Goal: Information Seeking & Learning: Learn about a topic

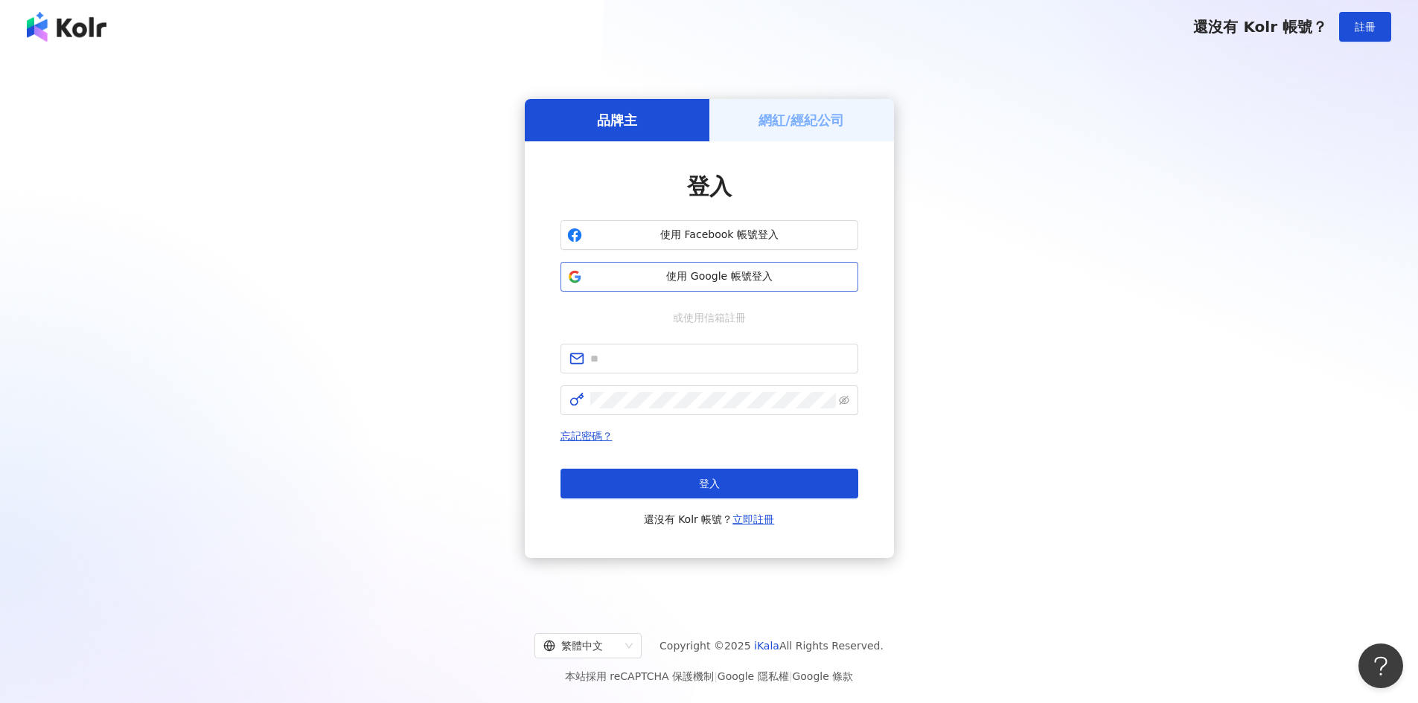
click at [691, 269] on span "使用 Google 帳號登入" at bounding box center [719, 276] width 263 height 15
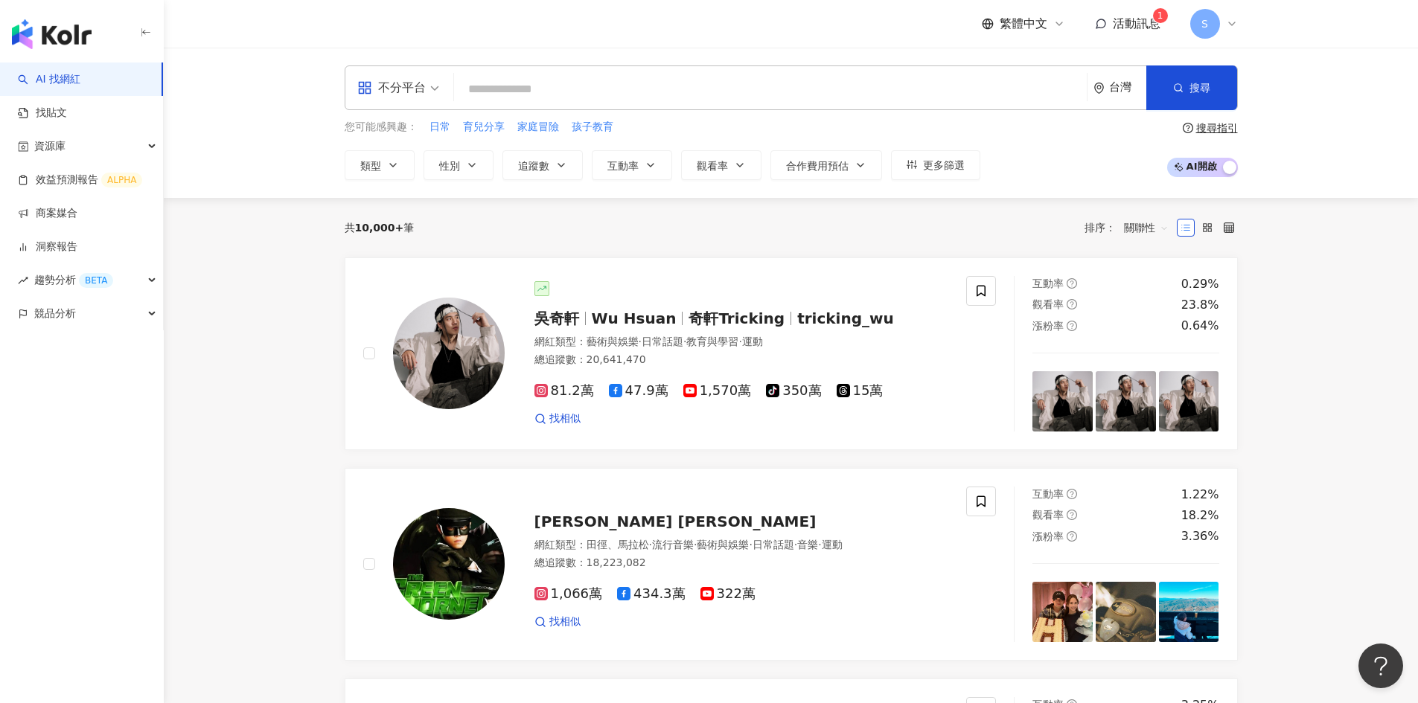
paste input "**********"
type input "**********"
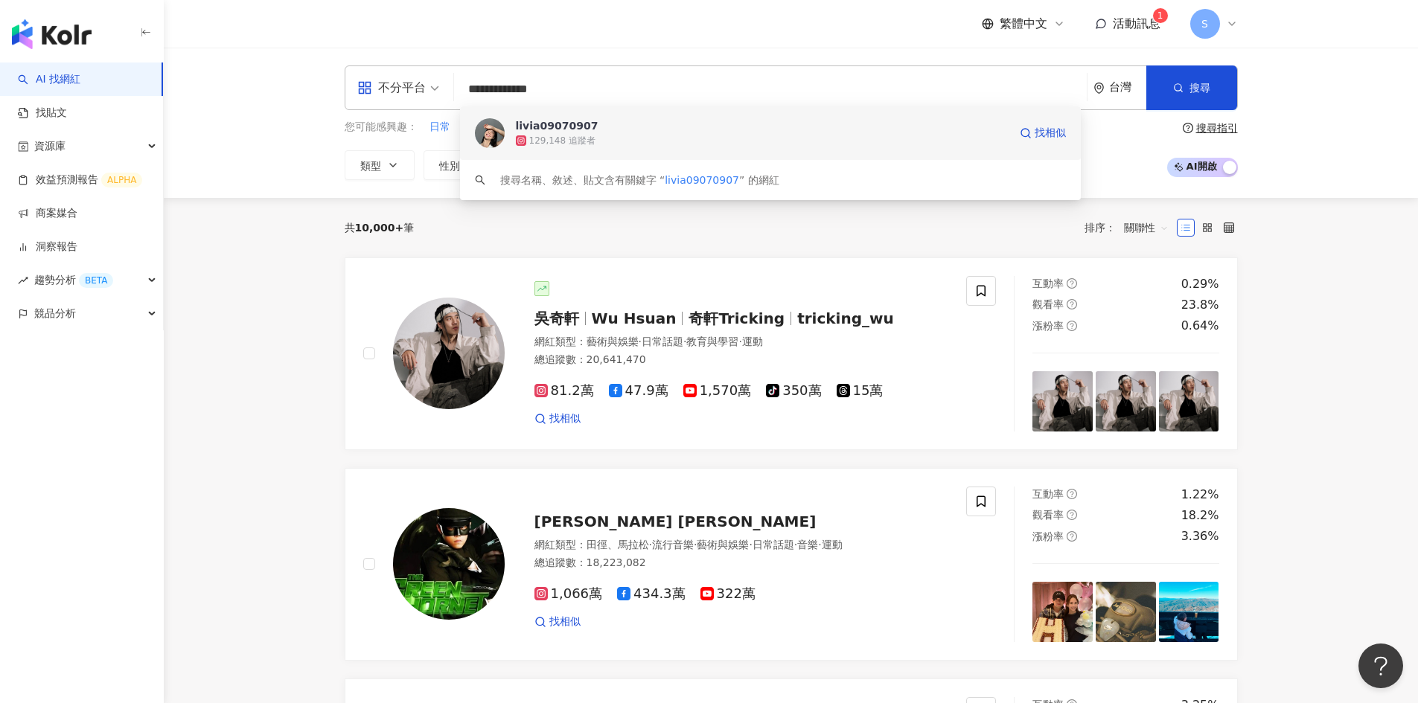
click at [783, 145] on div "129,148 追蹤者" at bounding box center [762, 140] width 493 height 15
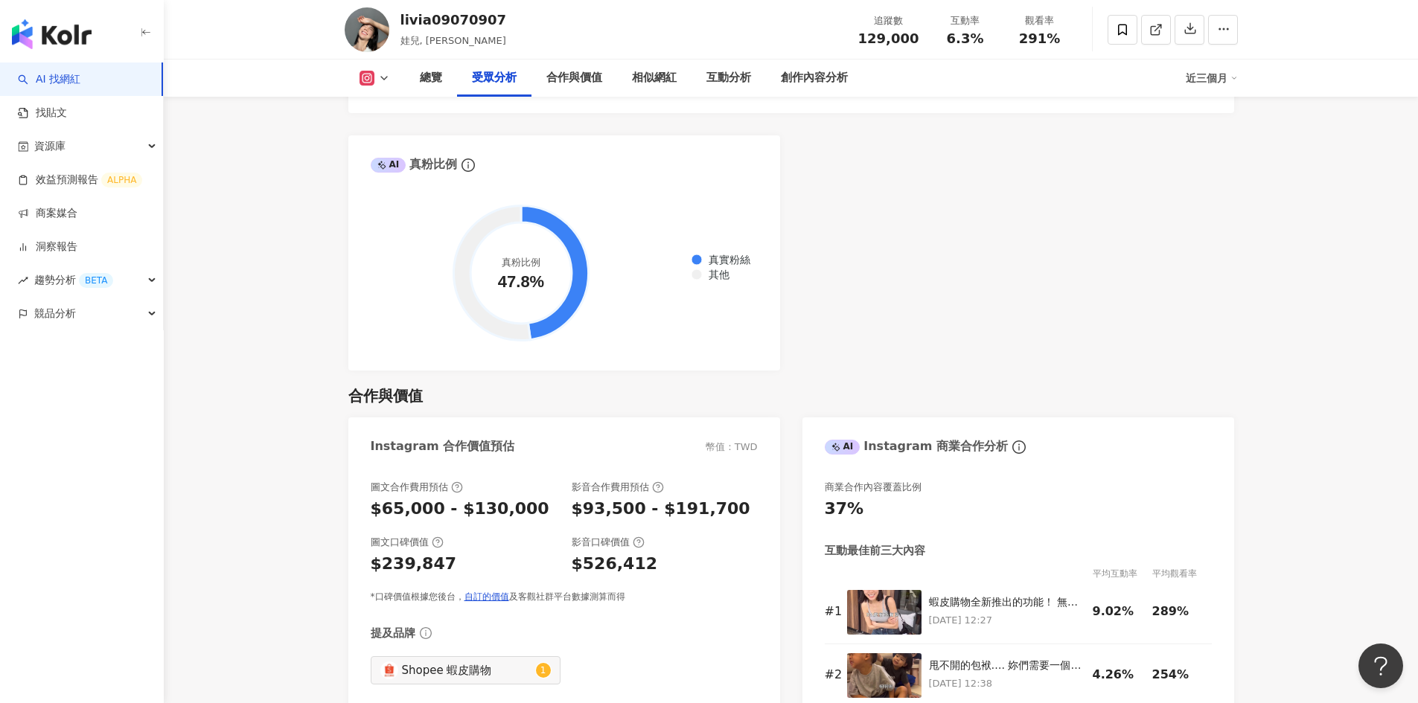
scroll to position [1935, 0]
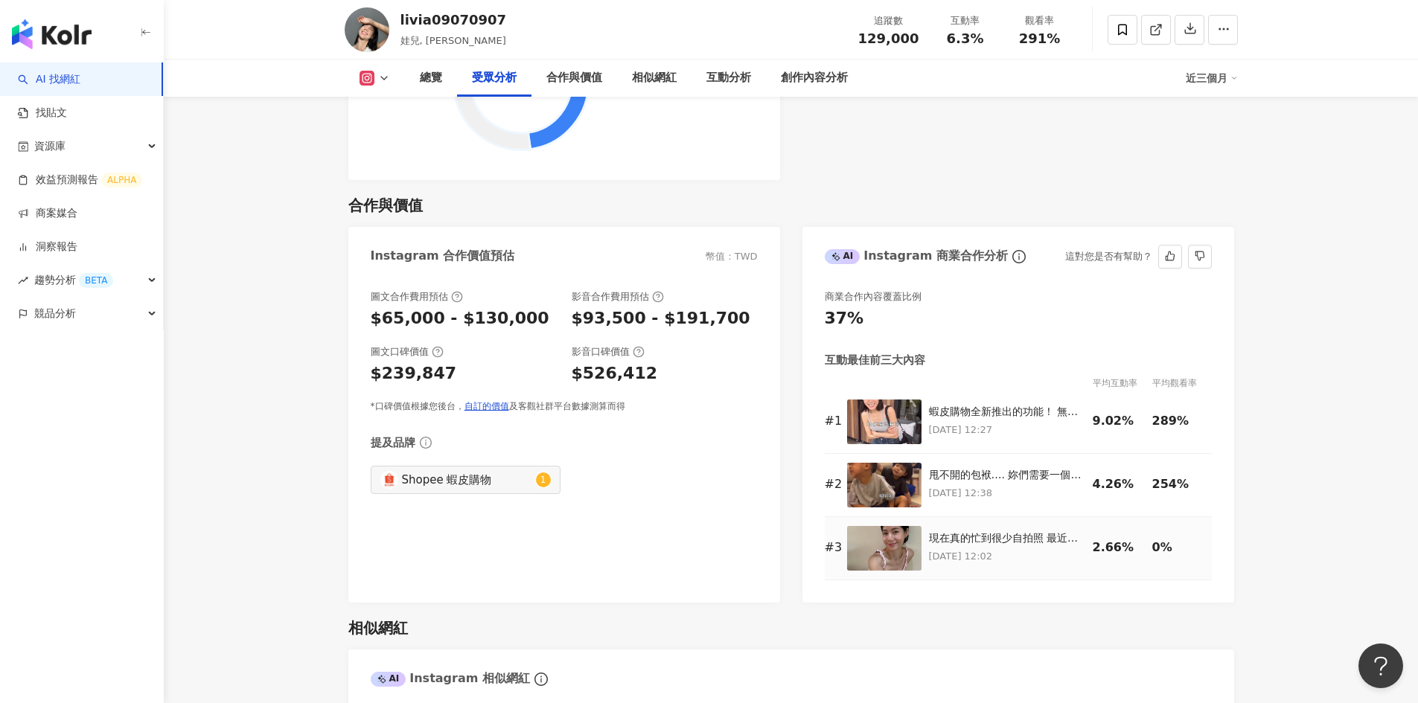
click at [1014, 556] on p "2025/8/16 12:02" at bounding box center [1007, 556] width 156 height 16
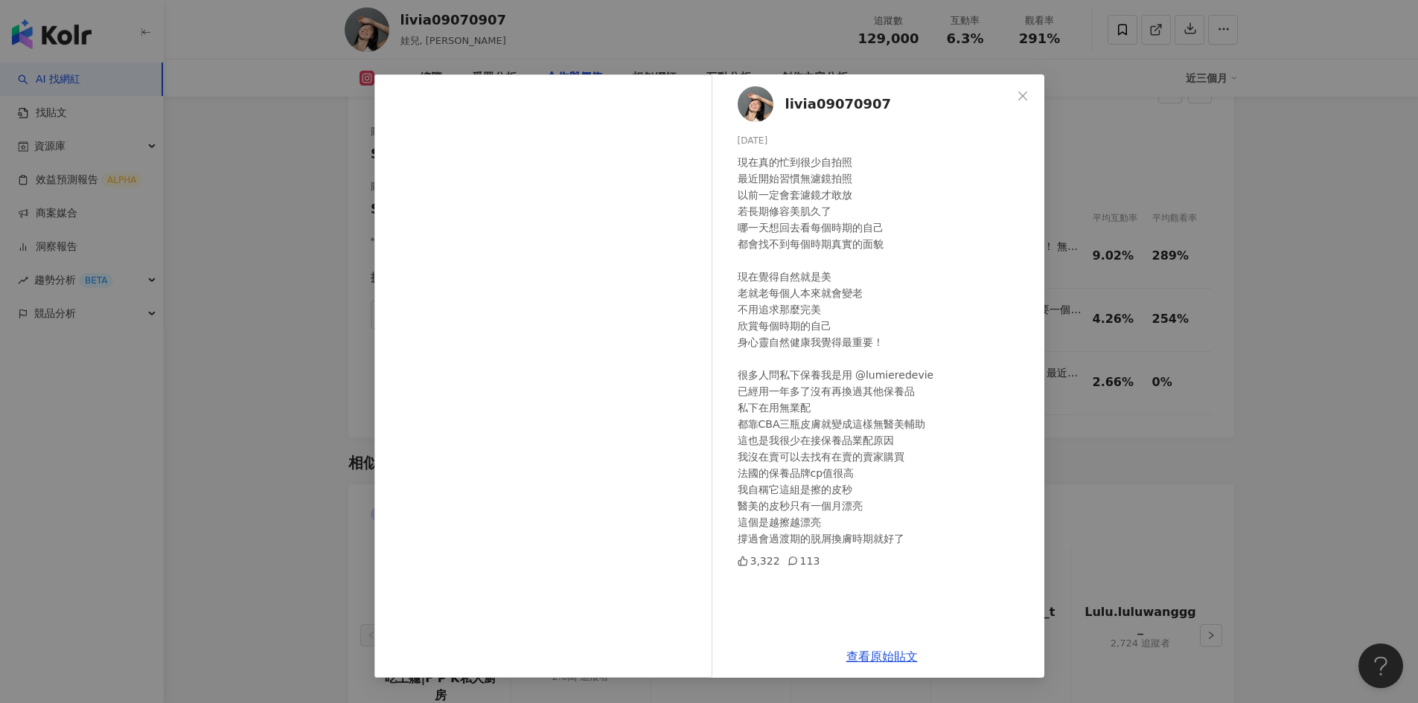
scroll to position [2084, 0]
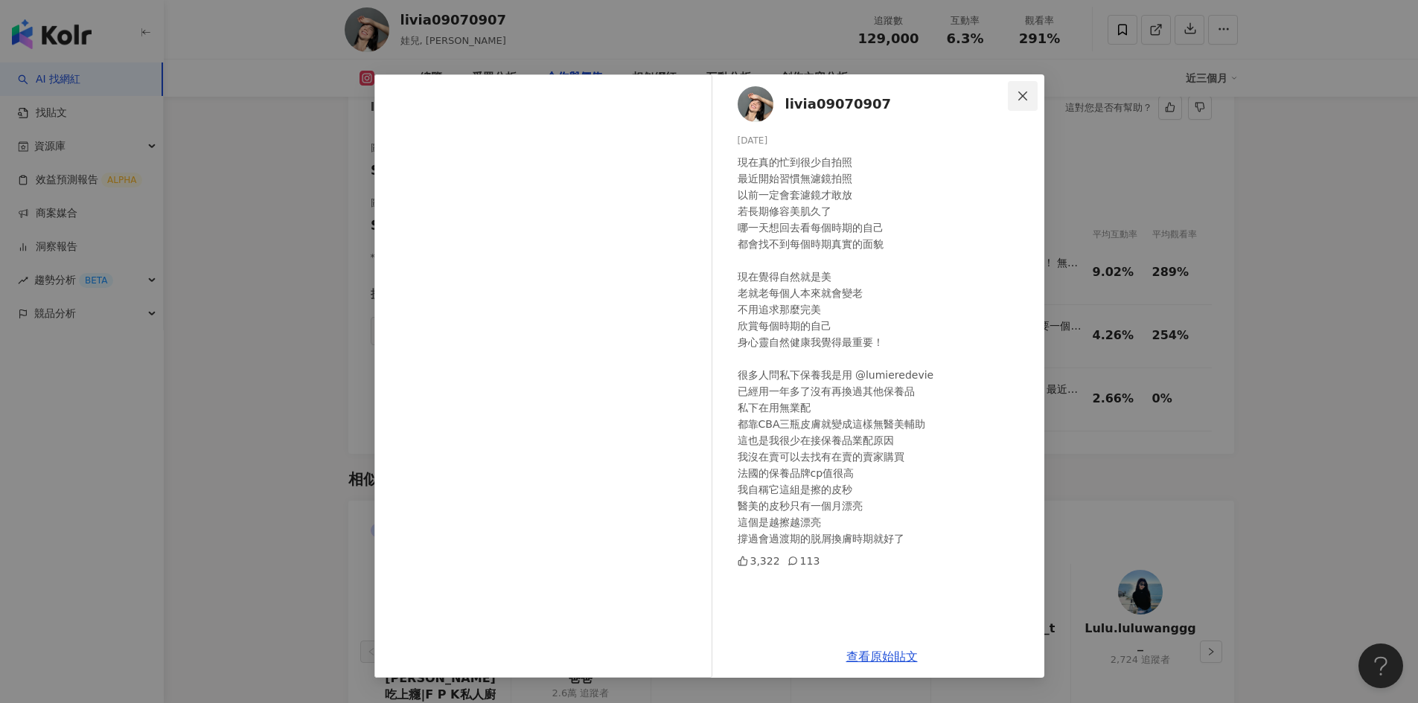
click at [1022, 95] on icon "close" at bounding box center [1022, 95] width 9 height 9
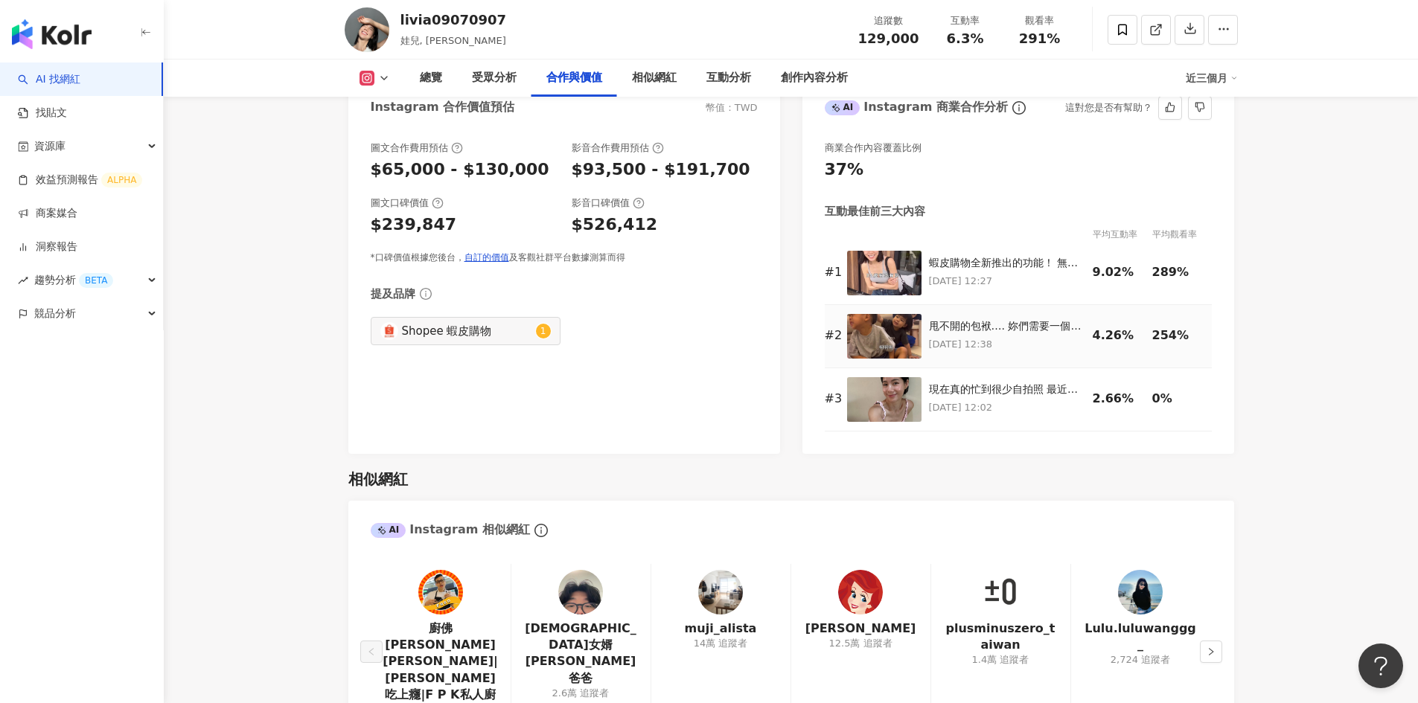
click at [1000, 339] on p "2025/7/29 12:38" at bounding box center [1007, 344] width 156 height 16
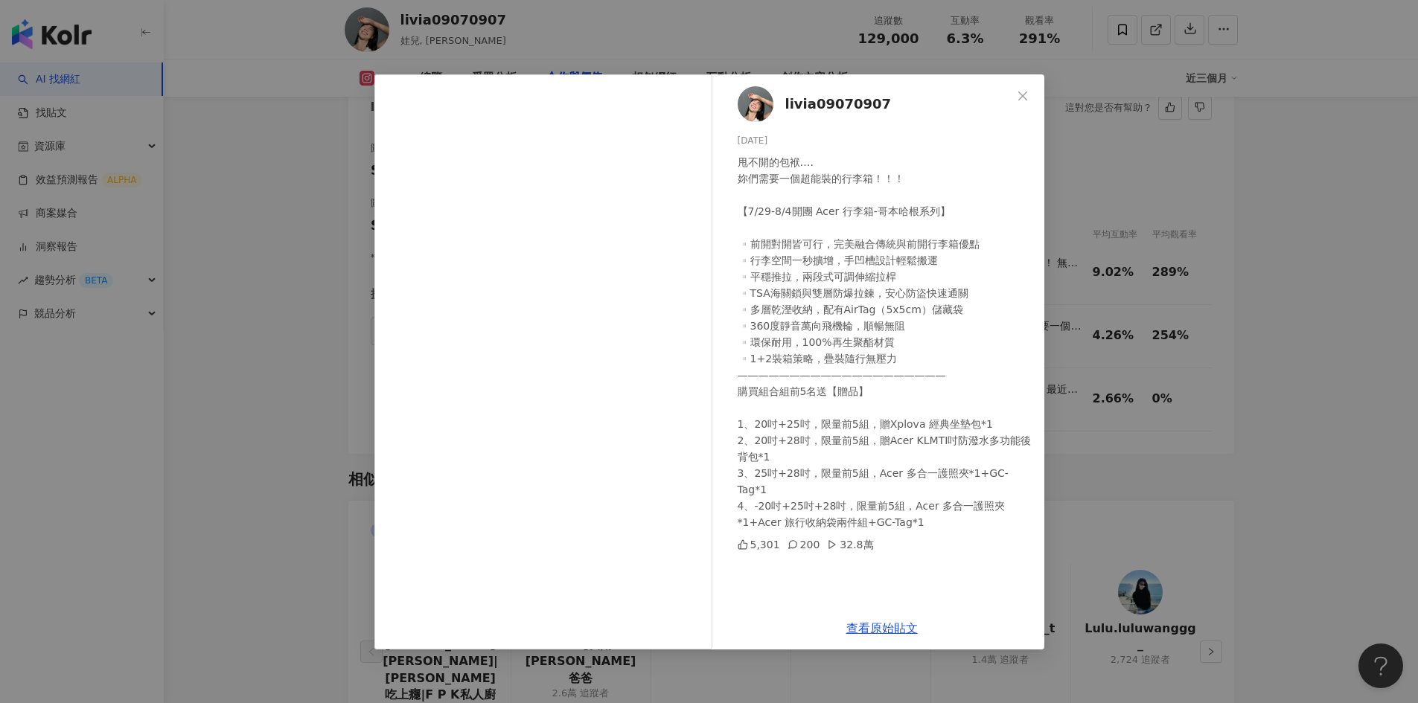
click at [1288, 312] on div "livia09070907 2025/7/29 甩不開的包袱…. 妳們需要一個超能裝的行李箱！！！ 【7/29-8/4開團 Acer 行李箱-哥本哈根系列】 …" at bounding box center [709, 351] width 1418 height 703
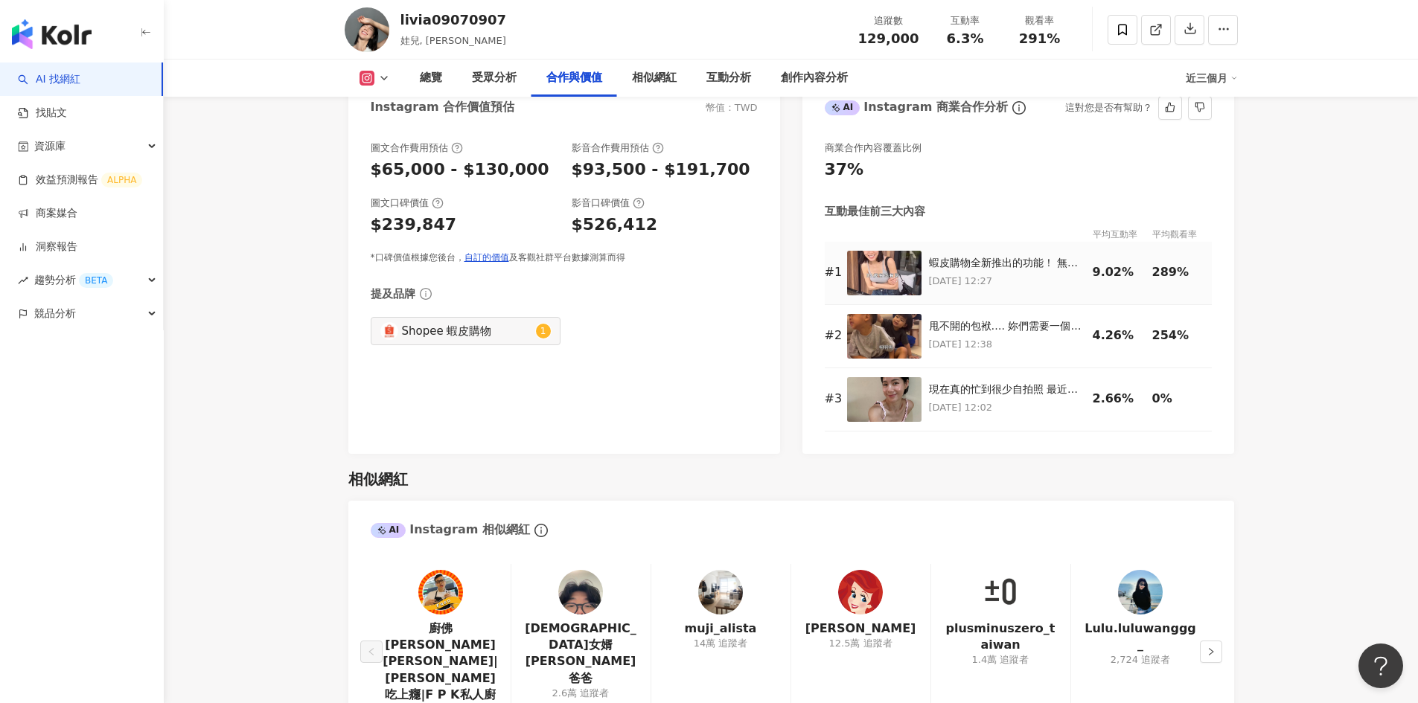
click at [1004, 282] on p "2025/6/9 12:27" at bounding box center [1007, 281] width 156 height 16
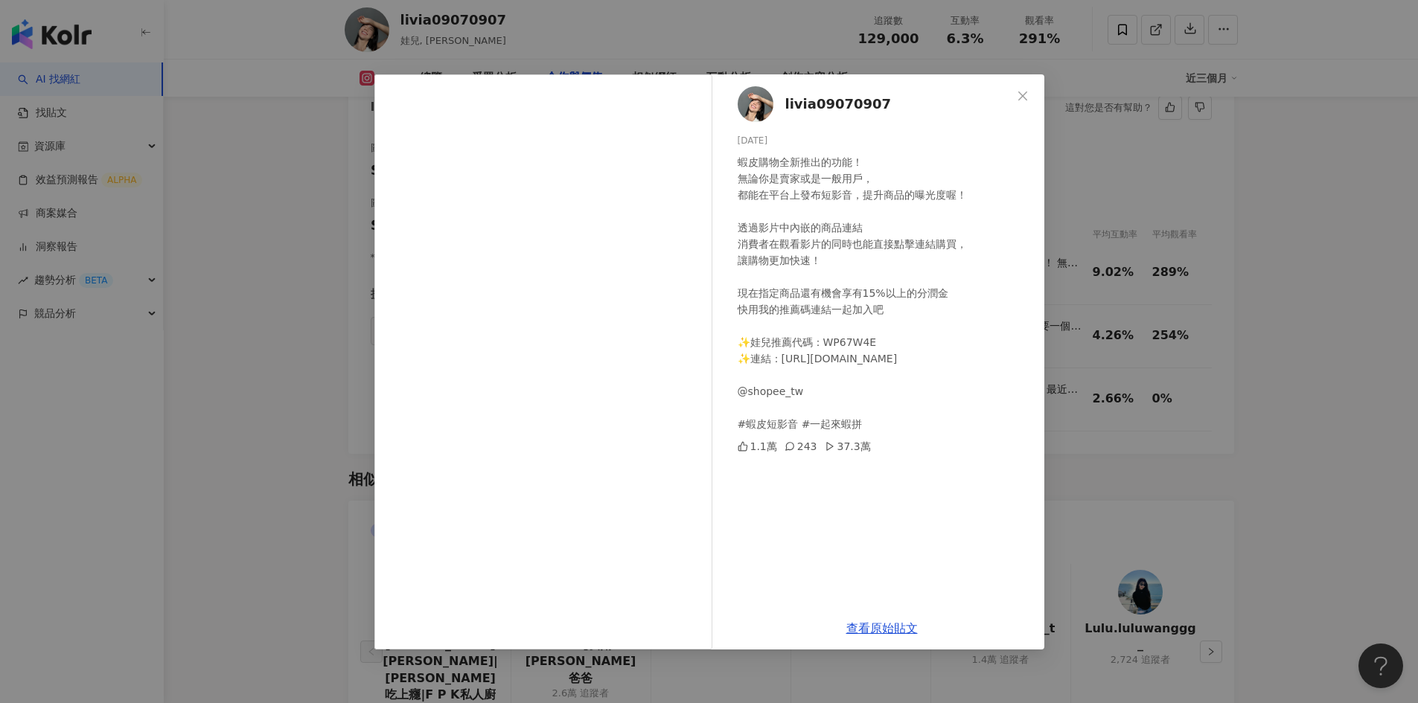
click at [1253, 294] on div "livia09070907 2025/6/9 蝦皮購物全新推出的功能！ 無論你是賣家或是一般用戶， 都能在平台上發布短影音，提升商品的曝光度喔！ 透過影片中內…" at bounding box center [709, 351] width 1418 height 703
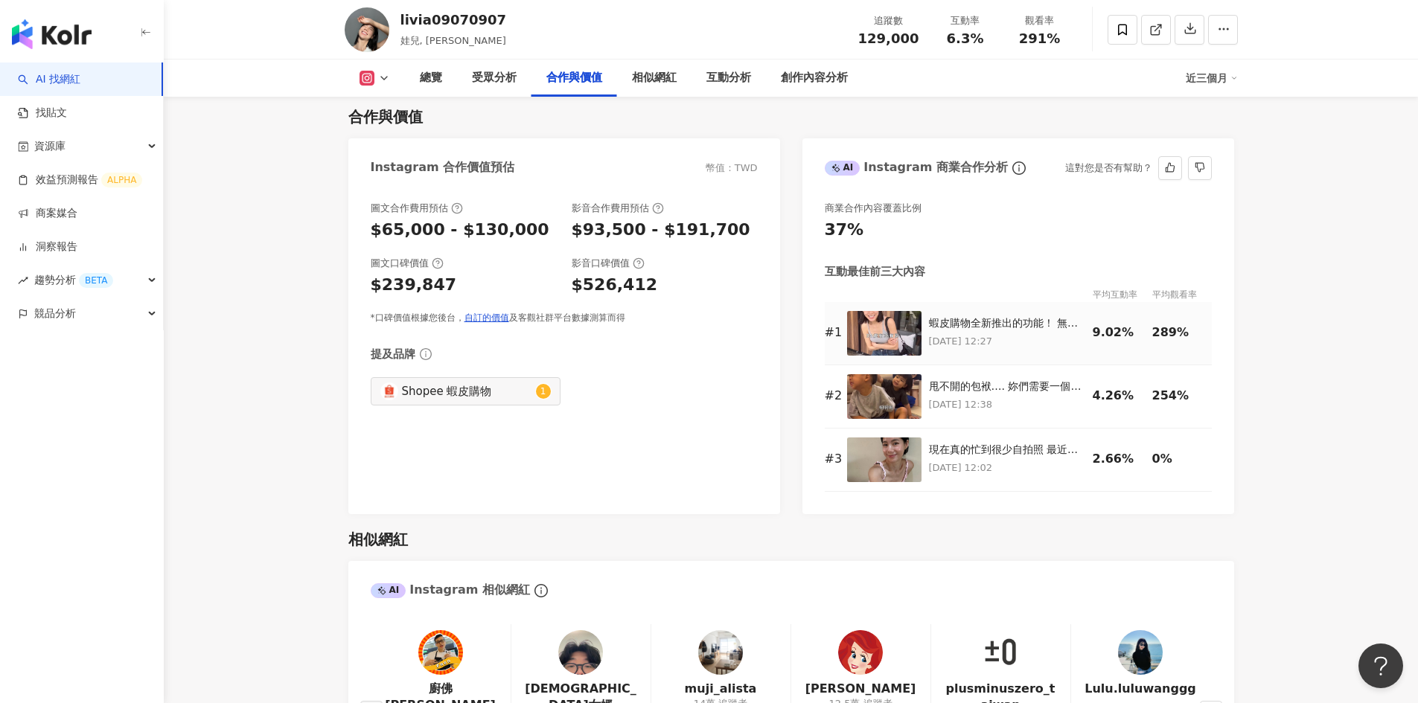
scroll to position [2009, 0]
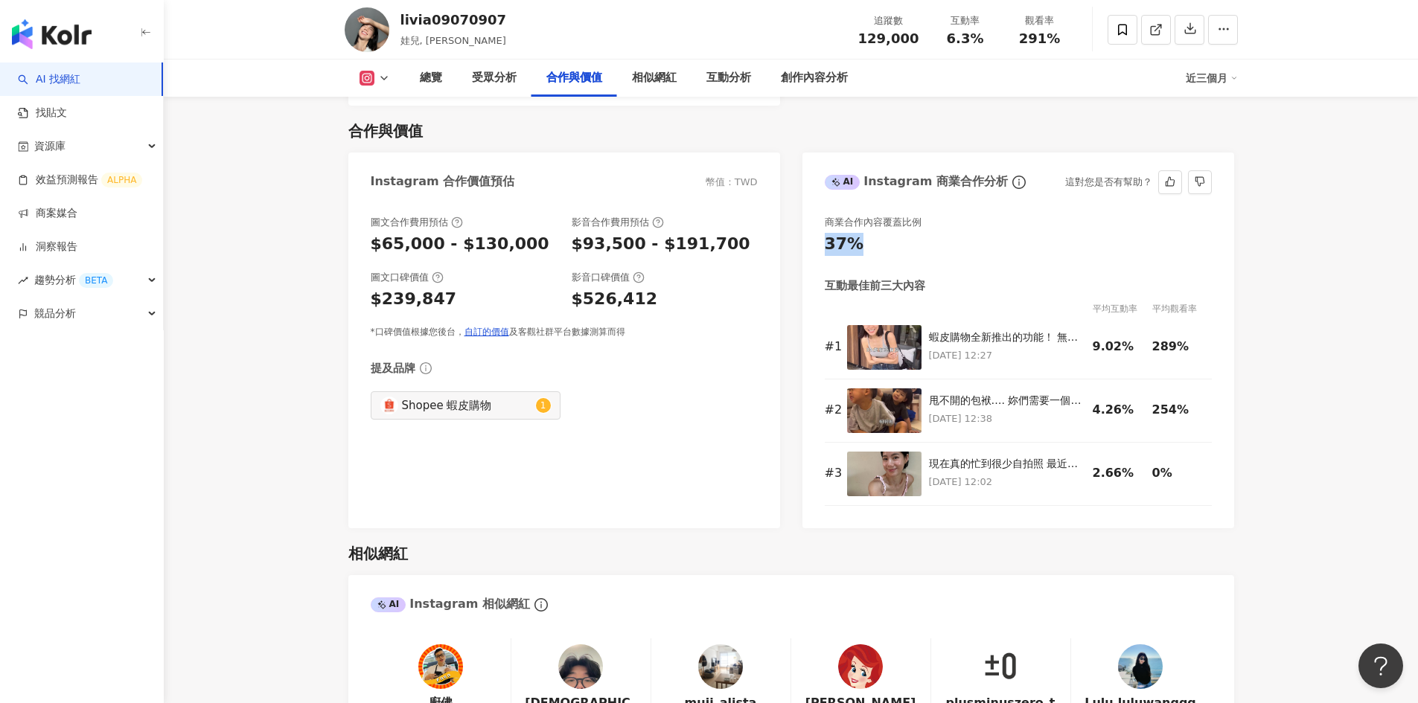
drag, startPoint x: 886, startPoint y: 254, endPoint x: 806, endPoint y: 246, distance: 80.0
click at [806, 246] on div "商業合作內容覆蓋比例 37% 互動最佳前三大內容 平均互動率 平均觀看率 # 1 蝦皮購物全新推出的功能！ 無論你是賣家或是一般用戶， 都能在平台上發布短影音…" at bounding box center [1018, 364] width 432 height 327
click at [1049, 246] on div "37%" at bounding box center [1018, 244] width 387 height 23
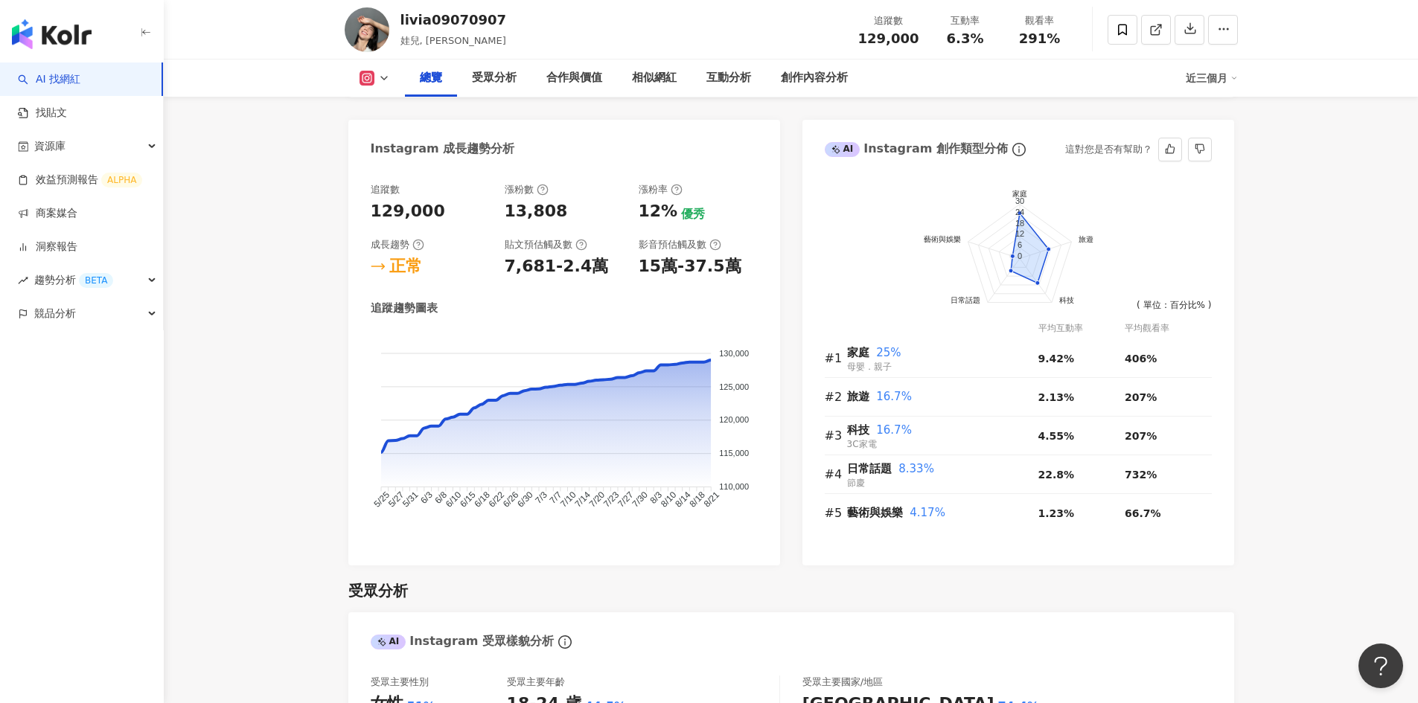
scroll to position [670, 0]
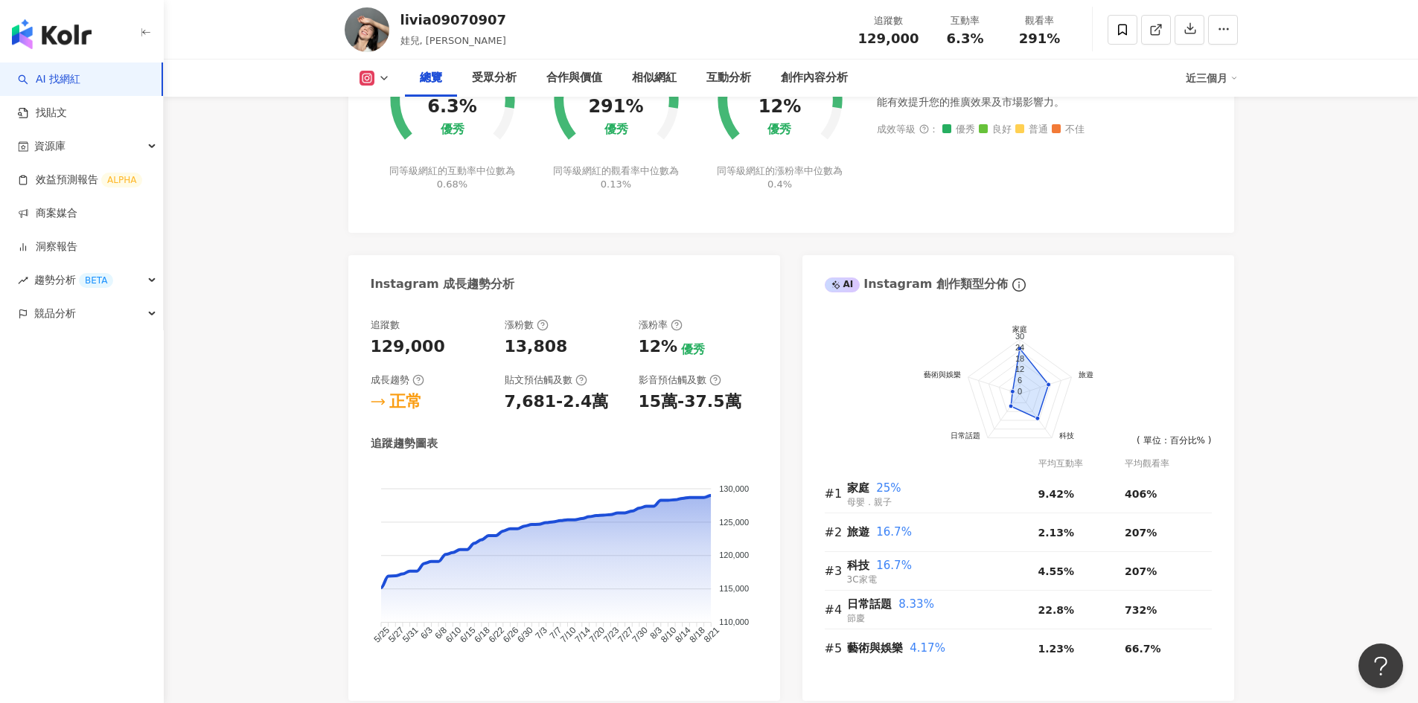
click at [1206, 85] on div "近三個月" at bounding box center [1212, 78] width 52 height 24
click at [1214, 149] on link "近六個月" at bounding box center [1218, 140] width 42 height 16
click at [1216, 141] on div "互動率 6.3% 優秀 同等級網紅的互動率中位數為 0.68% 觀看率 291% 優秀 同等級網紅的觀看率中位數為 0.13% 漲粉率 12% 優秀 同等級網…" at bounding box center [791, 127] width 886 height 211
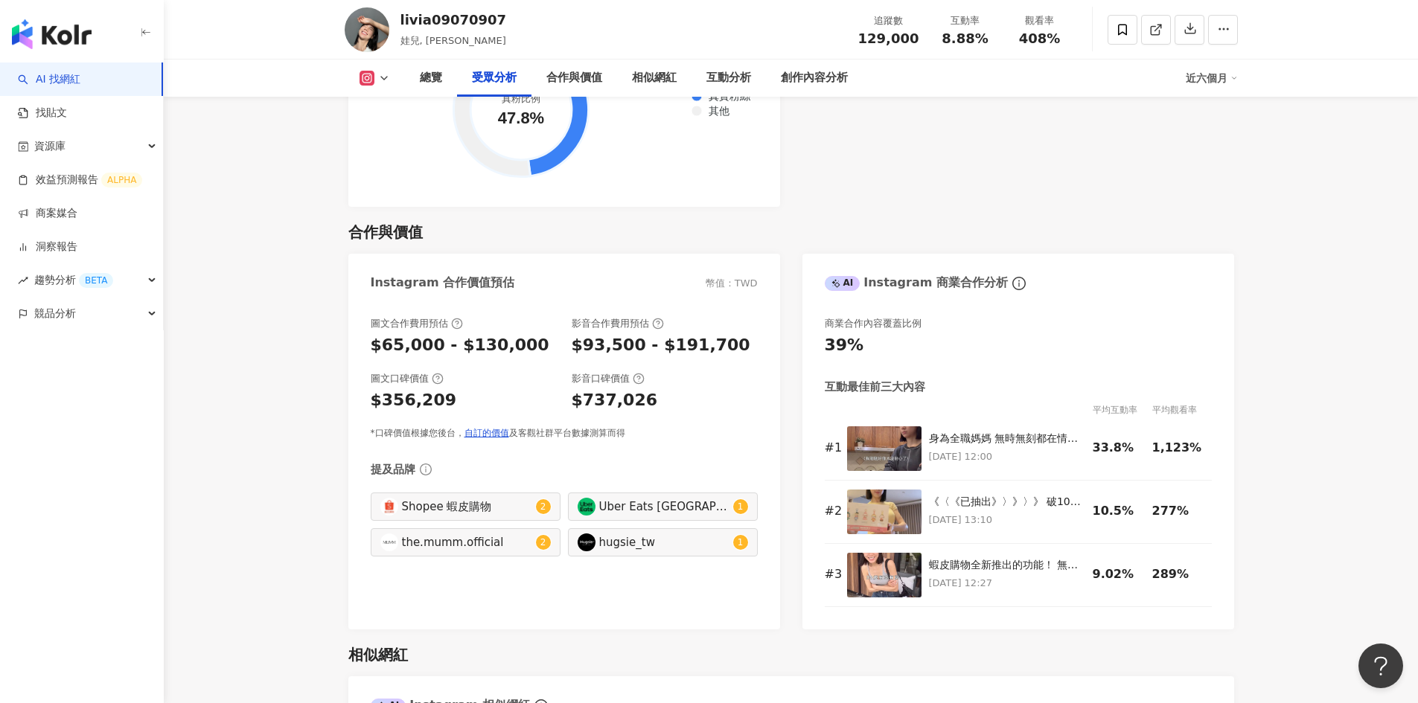
scroll to position [1935, 0]
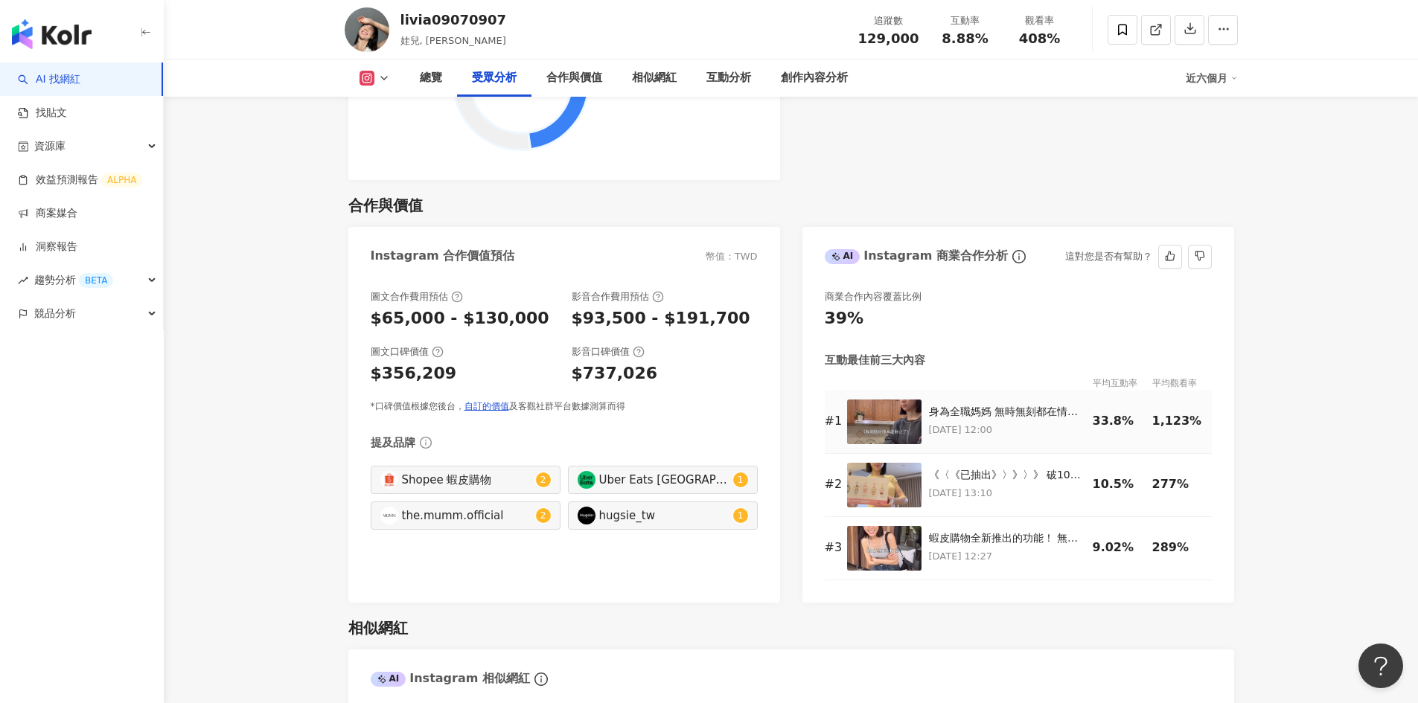
click at [967, 423] on p "2025/4/30 12:00" at bounding box center [1007, 430] width 156 height 16
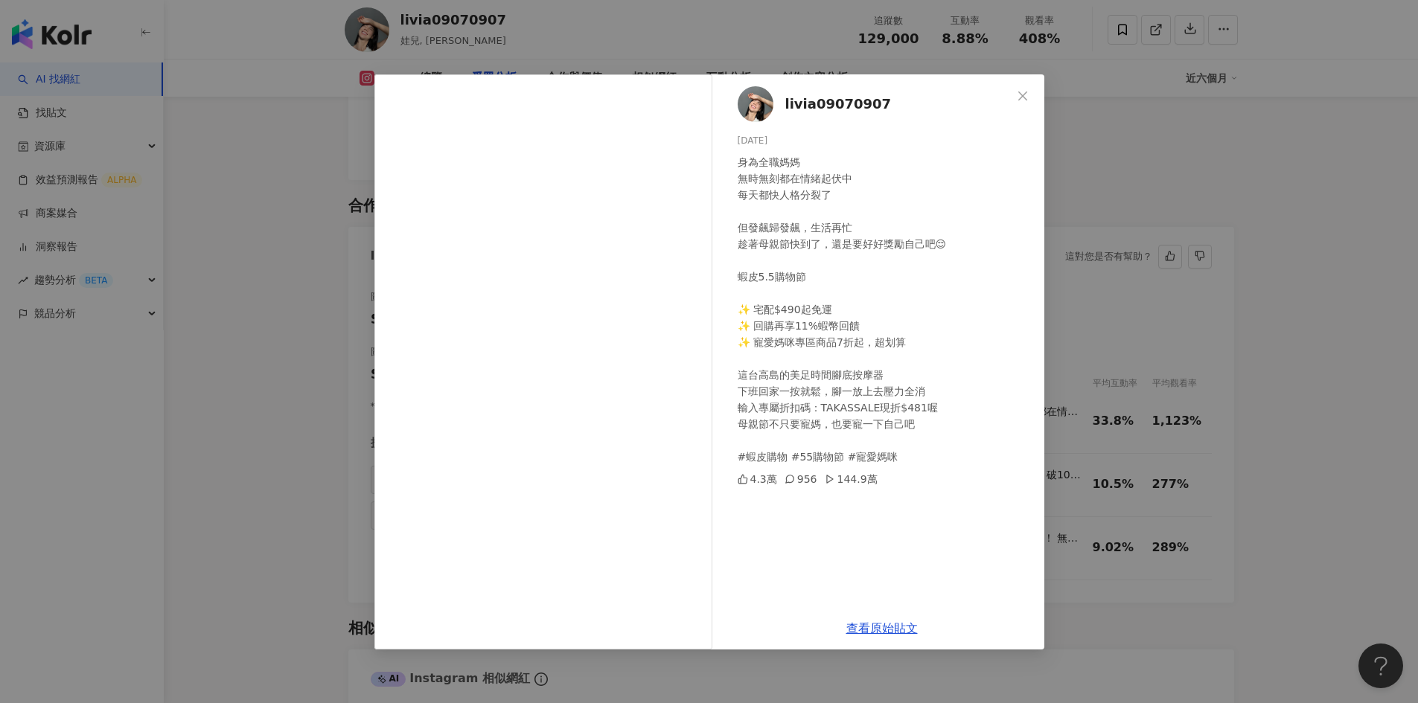
click at [1290, 325] on div "livia09070907 2025/4/30 身為全職媽媽 無時無刻都在情緒起伏中 每天都快人格分裂了 但發飆歸發飆，生活再忙 趁著母親節快到了，還是要好好…" at bounding box center [709, 351] width 1418 height 703
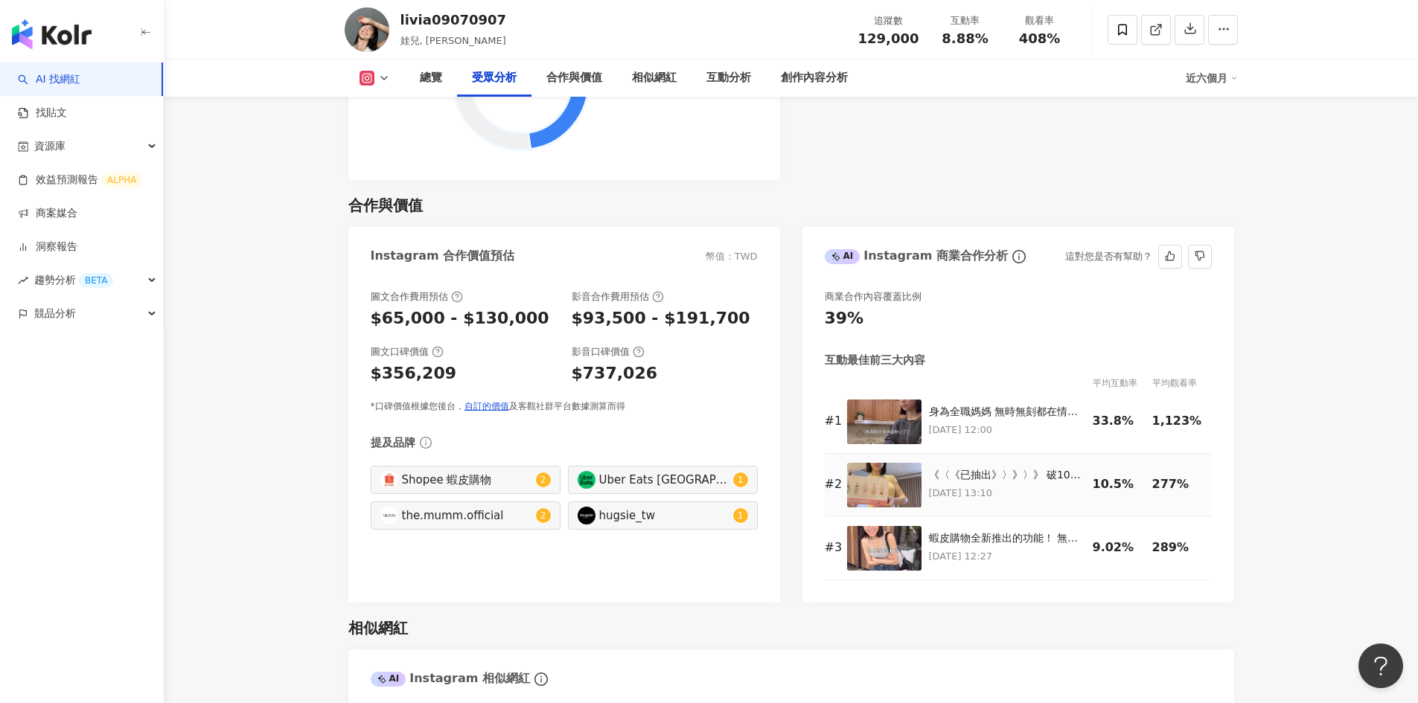
click at [1002, 465] on td "《〈《已抽出》〉》〉》 破10萬訂閱啦！！！！ 娃兒寵粉抽獎又來了 抽獎條件：想對我說的任何話或喜歡什麼影片都可以 4/28抽出6隻Cry baby盲盒喔！ …" at bounding box center [1011, 485] width 164 height 63
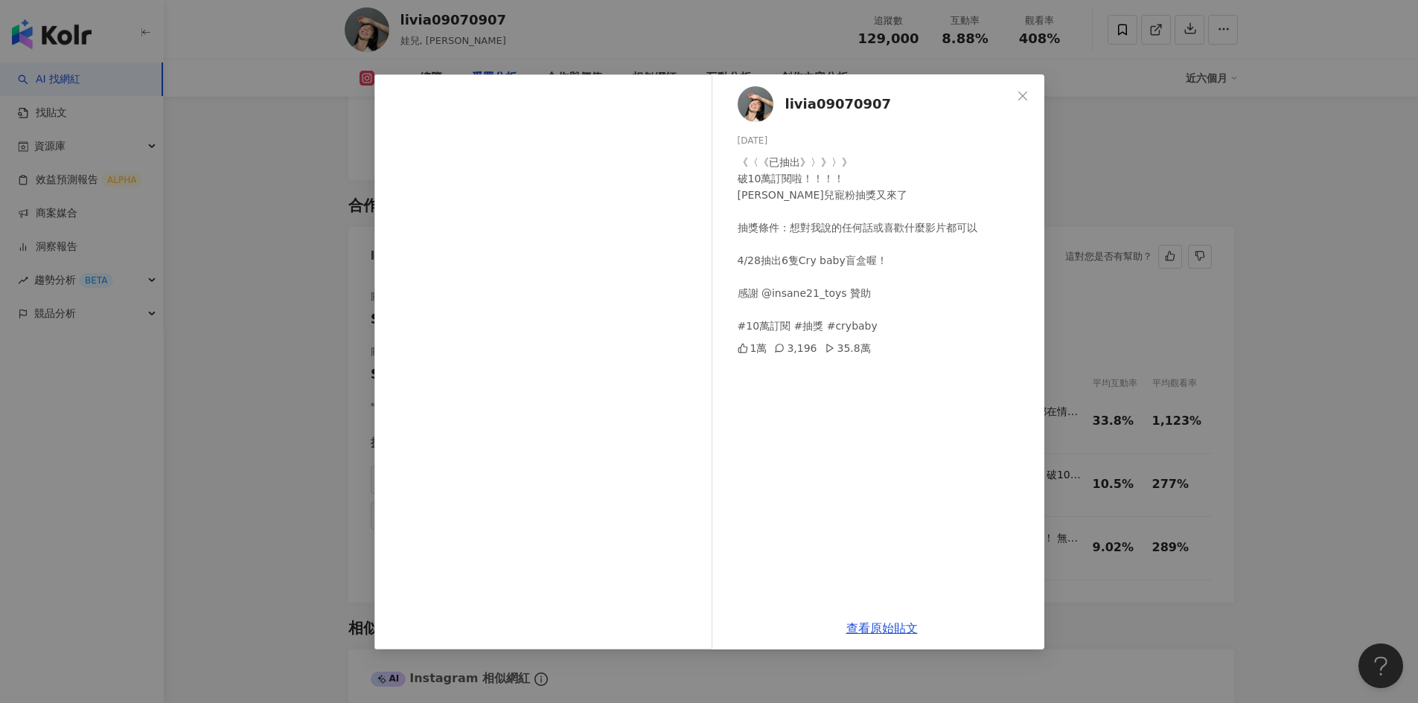
click at [1283, 321] on div "livia09070907 2025/4/21 《〈《已抽出》〉》〉》 破10萬訂閱啦！！！！ 娃兒寵粉抽獎又來了 抽獎條件：想對我說的任何話或喜歡什麼影片都…" at bounding box center [709, 351] width 1418 height 703
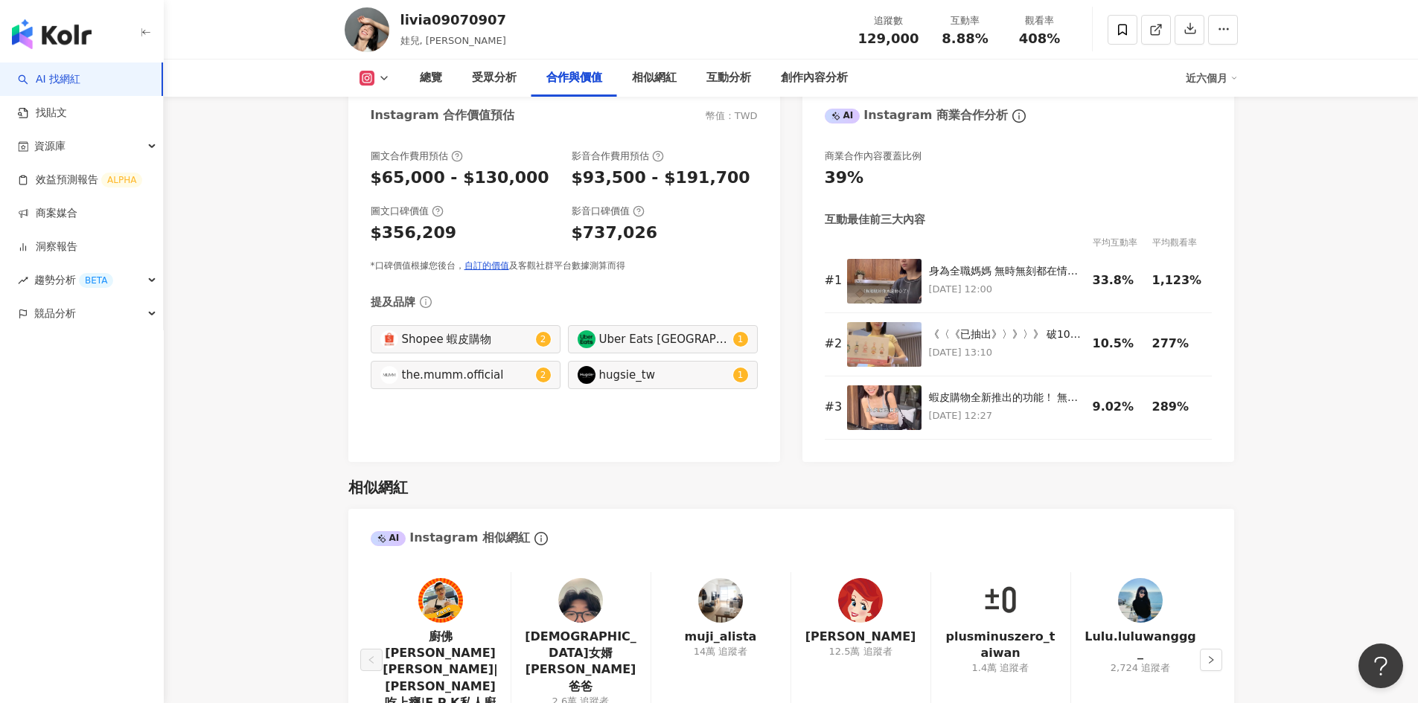
scroll to position [2009, 0]
